Goal: Information Seeking & Learning: Check status

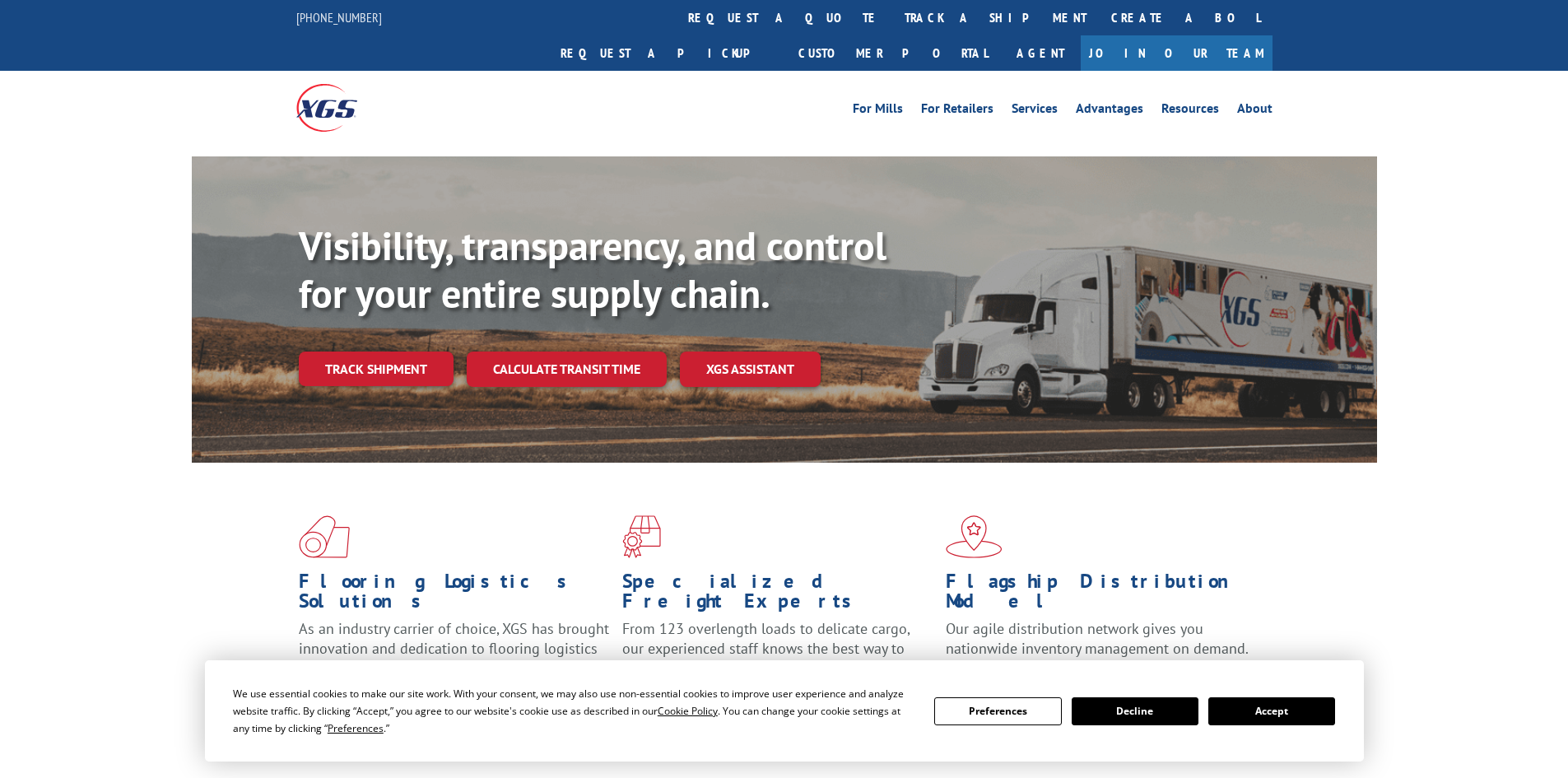
click at [1276, 716] on button "Accept" at bounding box center [1272, 711] width 127 height 28
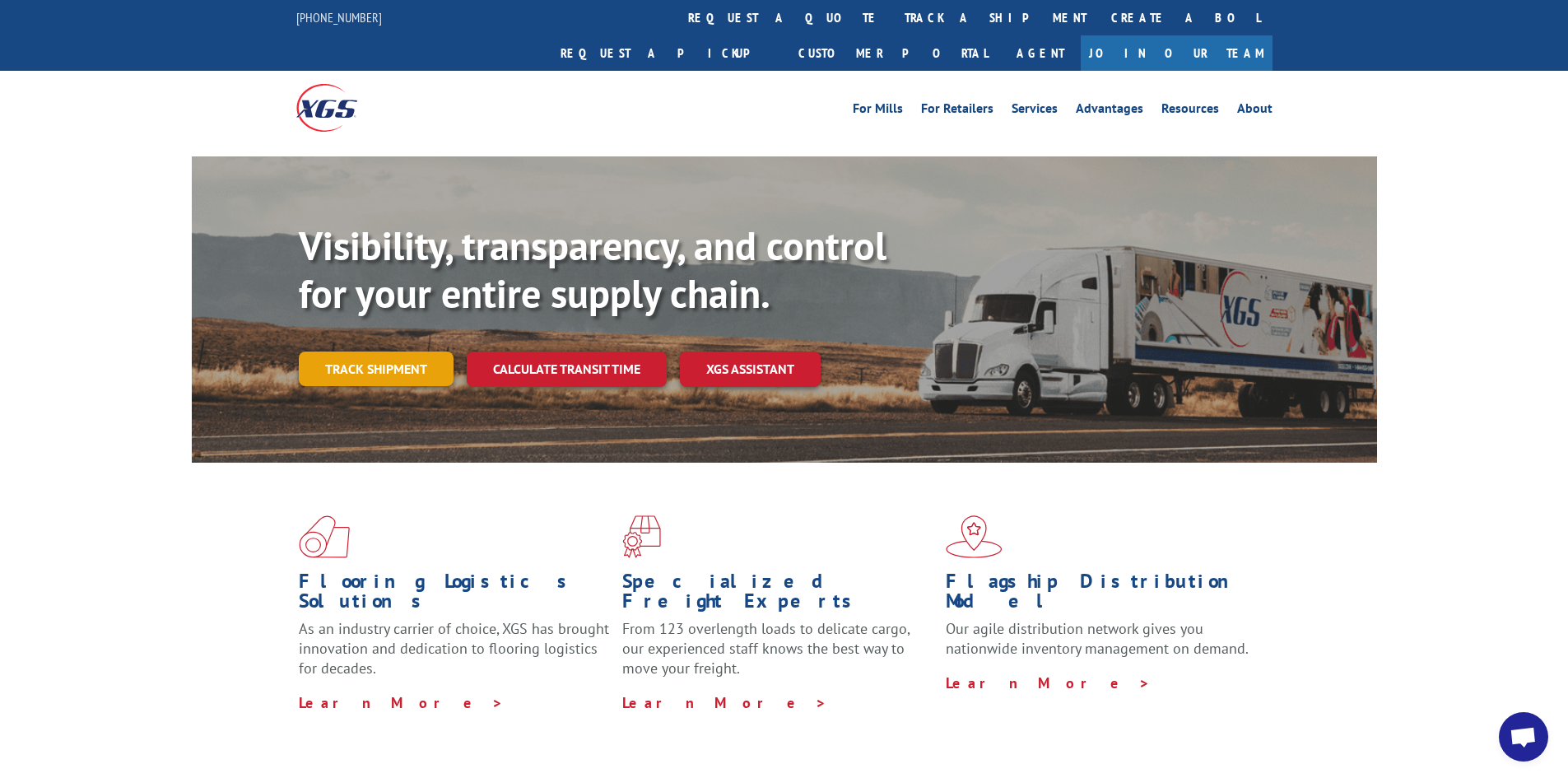
click at [390, 351] on link "Track shipment" at bounding box center [376, 368] width 155 height 35
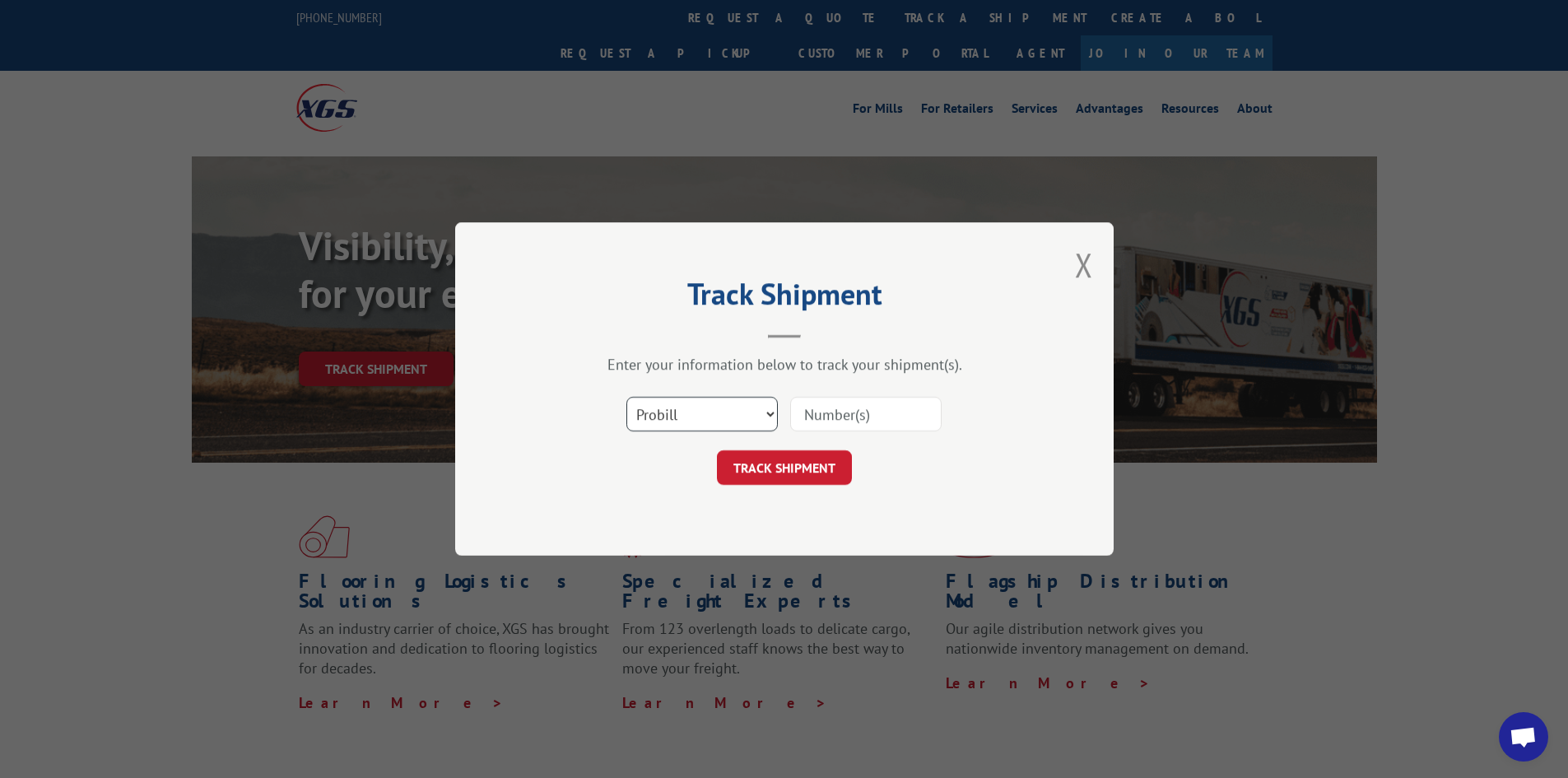
click at [739, 412] on select "Select category... Probill BOL PO" at bounding box center [701, 414] width 151 height 35
select select "bol"
click at [626, 397] on select "Select category... Probill BOL PO" at bounding box center [701, 414] width 151 height 35
click at [865, 405] on input at bounding box center [866, 414] width 151 height 35
paste input "5159855"
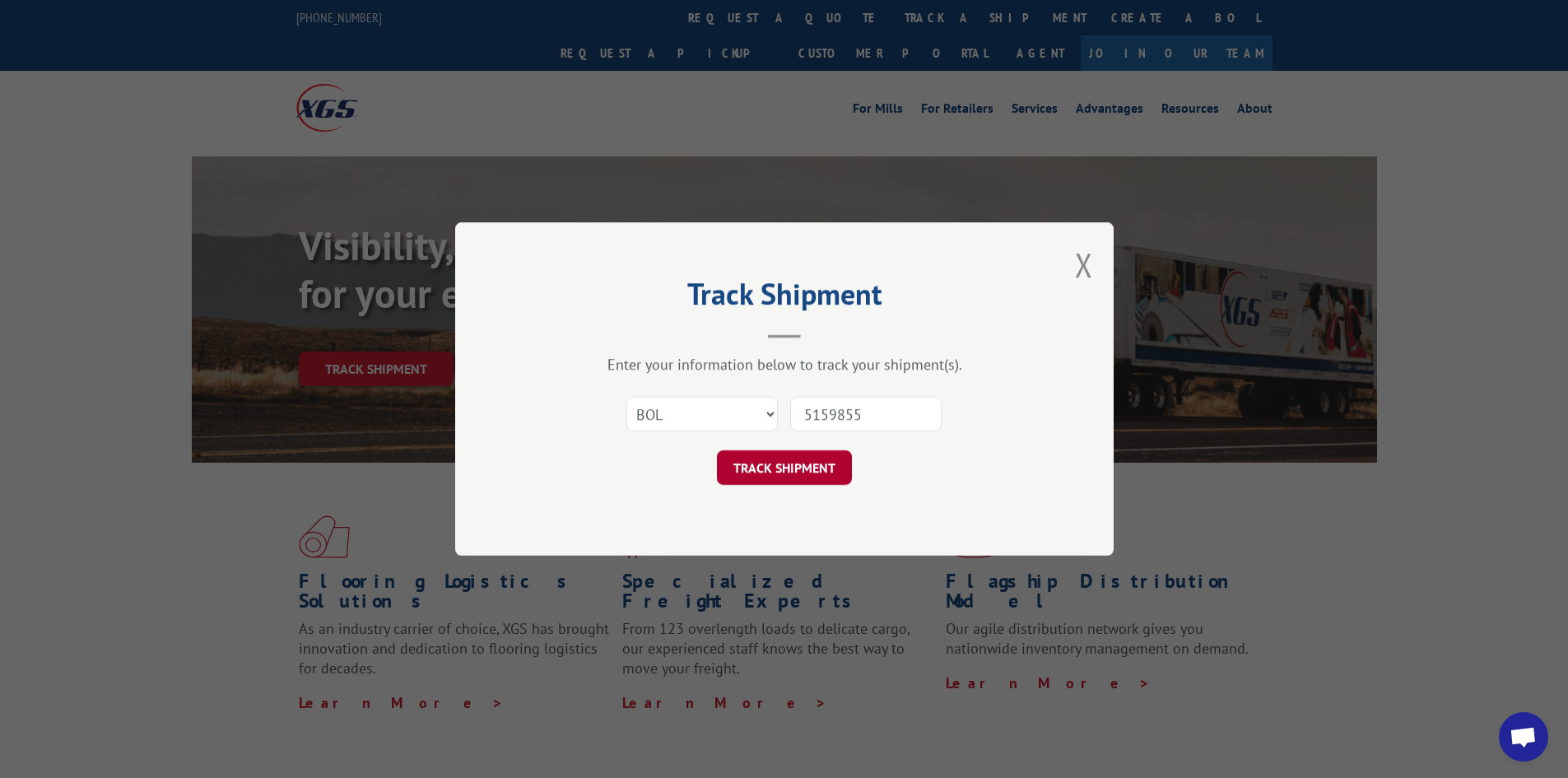
type input "5159855"
click at [795, 466] on button "TRACK SHIPMENT" at bounding box center [784, 467] width 135 height 35
